Goal: Task Accomplishment & Management: Complete application form

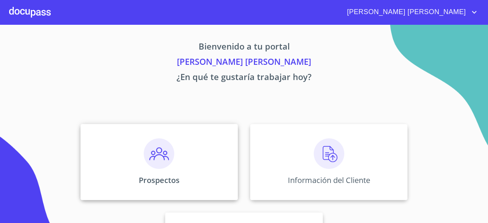
click at [162, 151] on img at bounding box center [159, 154] width 31 height 31
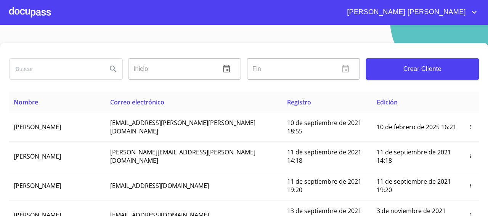
click at [405, 70] on span "Crear Cliente" at bounding box center [422, 69] width 101 height 11
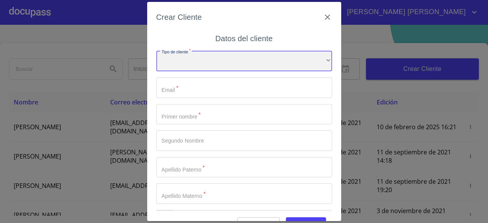
click at [310, 56] on div "​" at bounding box center [244, 61] width 176 height 21
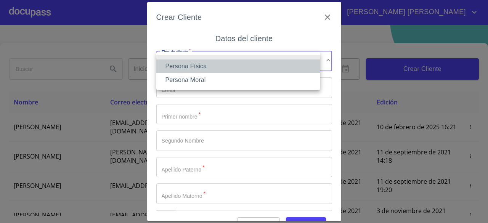
click at [208, 65] on li "Persona Física" at bounding box center [238, 67] width 164 height 14
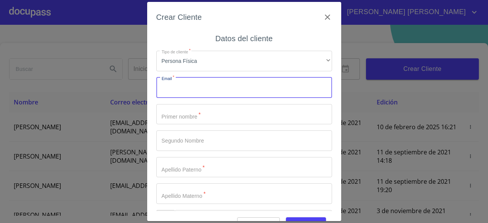
click at [210, 82] on input "Tipo de cliente   *" at bounding box center [244, 87] width 176 height 21
type input "[PERSON_NAME][EMAIL_ADDRESS][DOMAIN_NAME]"
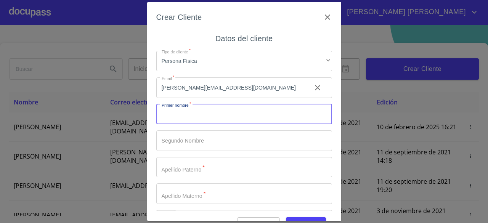
click at [206, 113] on input "Tipo de cliente   *" at bounding box center [244, 114] width 176 height 21
type input "[PERSON_NAME]"
click at [202, 168] on input "Tipo de cliente   *" at bounding box center [244, 167] width 176 height 21
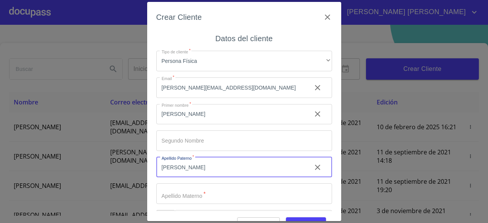
type input "[PERSON_NAME]"
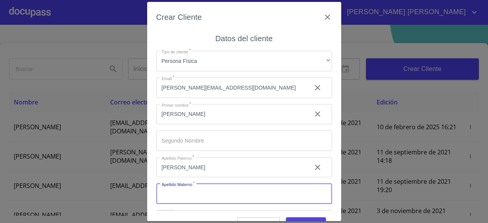
click at [202, 198] on input "Tipo de cliente   *" at bounding box center [244, 194] width 176 height 21
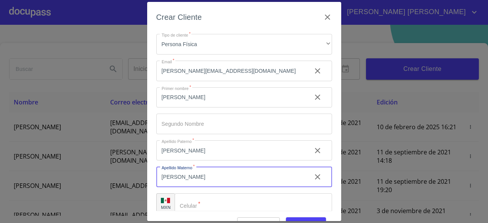
scroll to position [26, 0]
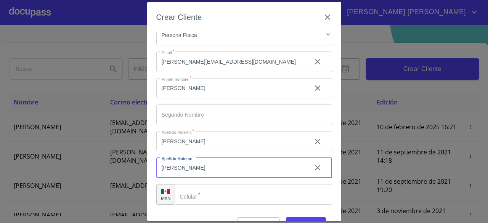
type input "[PERSON_NAME]"
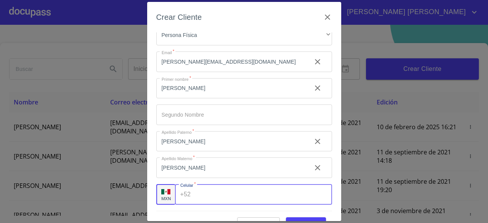
click at [222, 192] on input "Tipo de cliente   *" at bounding box center [263, 194] width 138 height 21
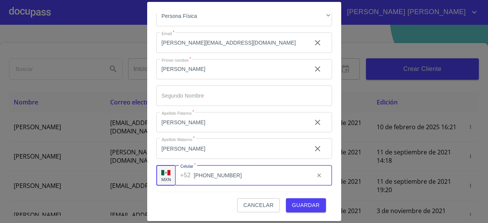
type input "[PHONE_NUMBER]"
click at [300, 205] on span "Guardar" at bounding box center [306, 206] width 28 height 10
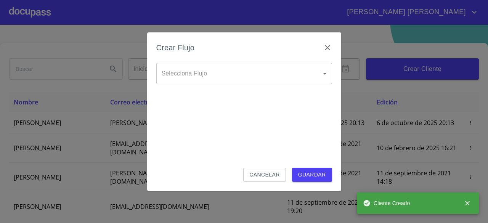
click at [211, 78] on body "[PERSON_NAME] [PERSON_NAME] ​ Fin ​ Crear Cliente Nombre Correo electrónico Reg…" at bounding box center [244, 111] width 488 height 223
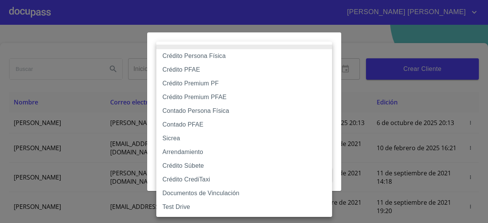
click at [216, 55] on li "Crédito Persona Física" at bounding box center [244, 56] width 176 height 14
type input "6009fb3c7d1714eb8809aa97"
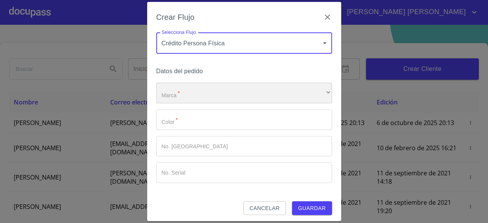
click at [213, 87] on div "​" at bounding box center [244, 93] width 176 height 21
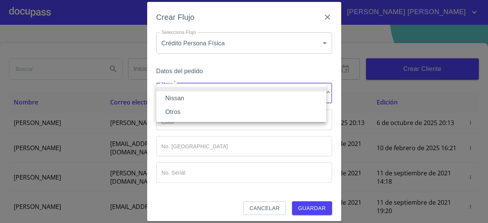
click at [211, 93] on li "Nissan" at bounding box center [241, 99] width 170 height 14
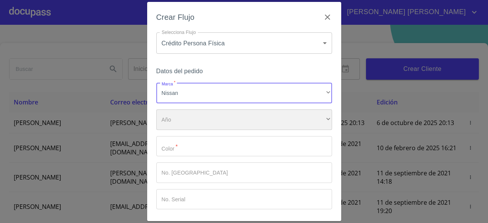
click at [208, 119] on div "​" at bounding box center [244, 120] width 176 height 21
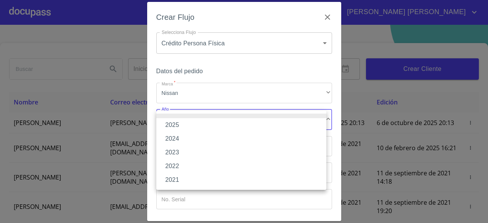
click at [207, 124] on li "2025" at bounding box center [241, 125] width 170 height 14
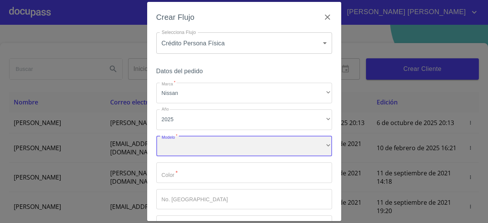
click at [206, 149] on div "​" at bounding box center [244, 146] width 176 height 21
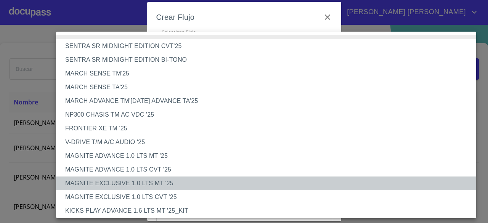
click at [163, 183] on li "MAGNITE EXCLUSIVE 1.0 LTS MT '25" at bounding box center [269, 184] width 426 height 14
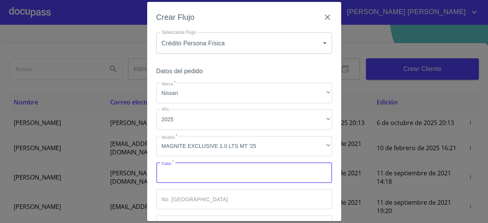
click at [172, 175] on input "Marca   *" at bounding box center [244, 173] width 176 height 21
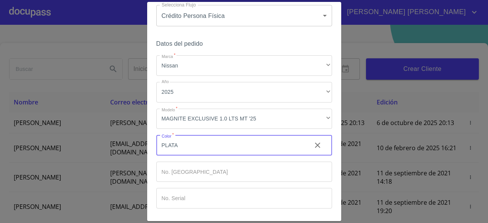
scroll to position [56, 0]
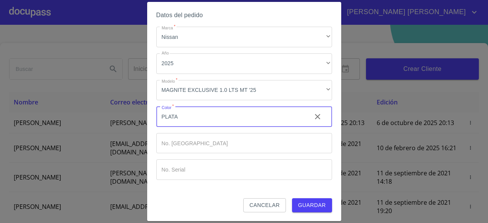
type input "PLATA"
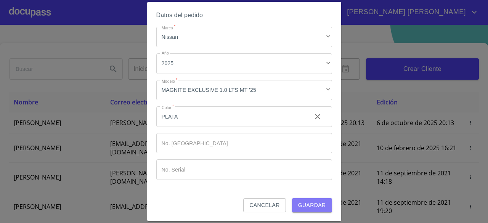
click at [305, 206] on span "Guardar" at bounding box center [312, 206] width 28 height 10
